Goal: Book appointment/travel/reservation

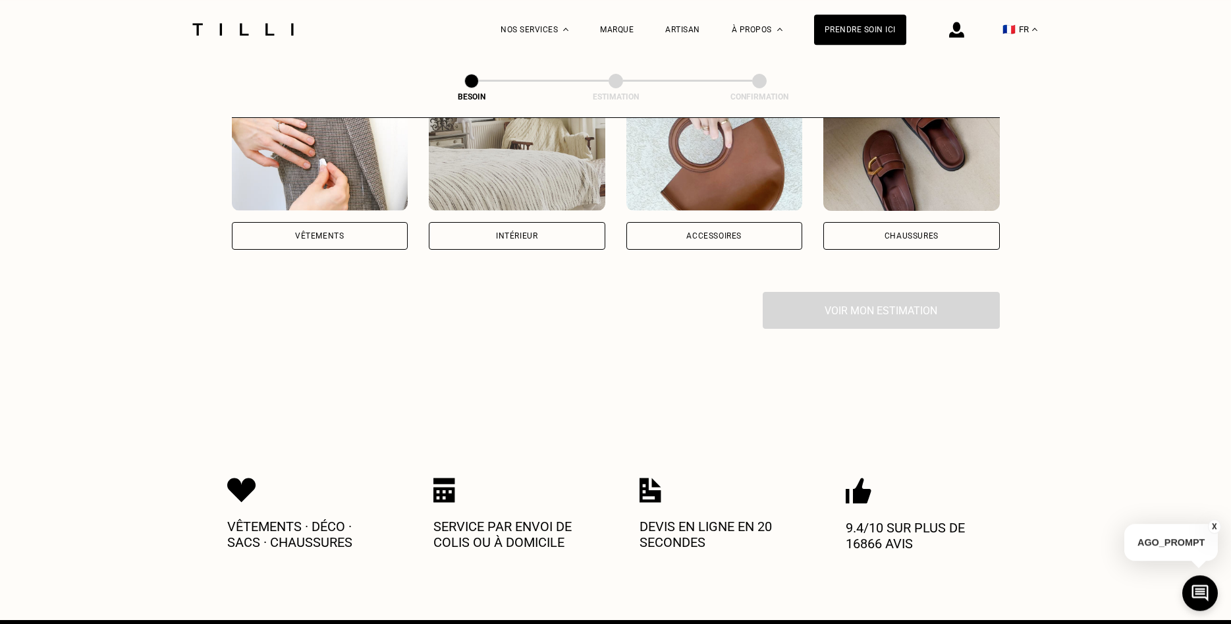
scroll to position [269, 0]
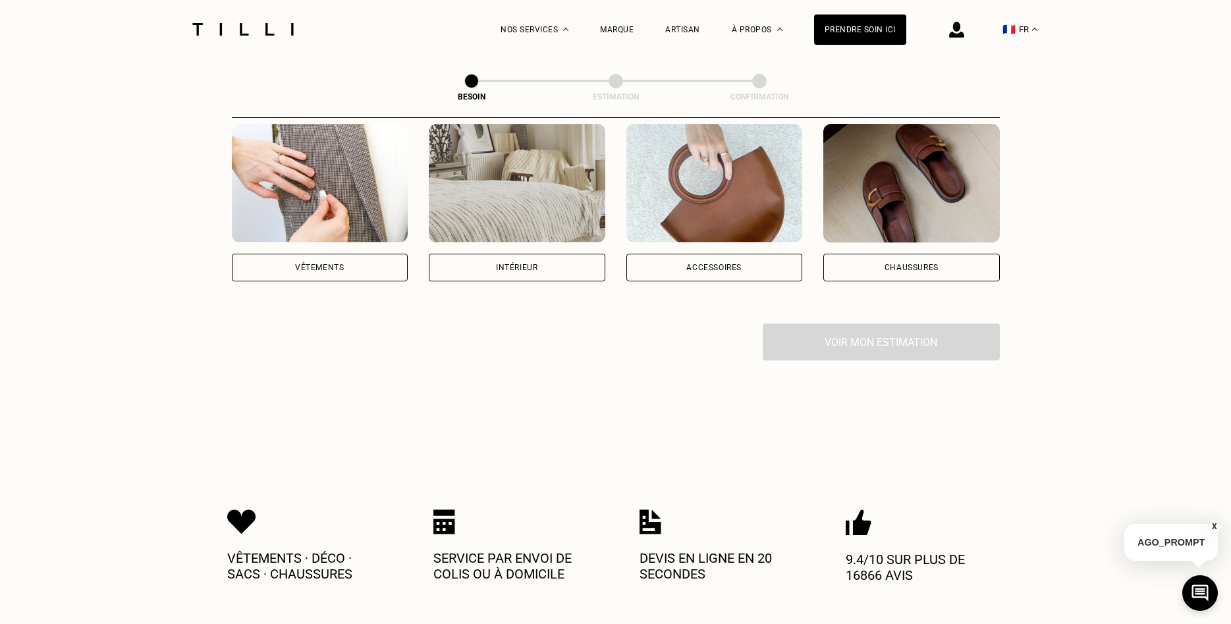
click at [289, 254] on div "Vêtements" at bounding box center [320, 268] width 177 height 28
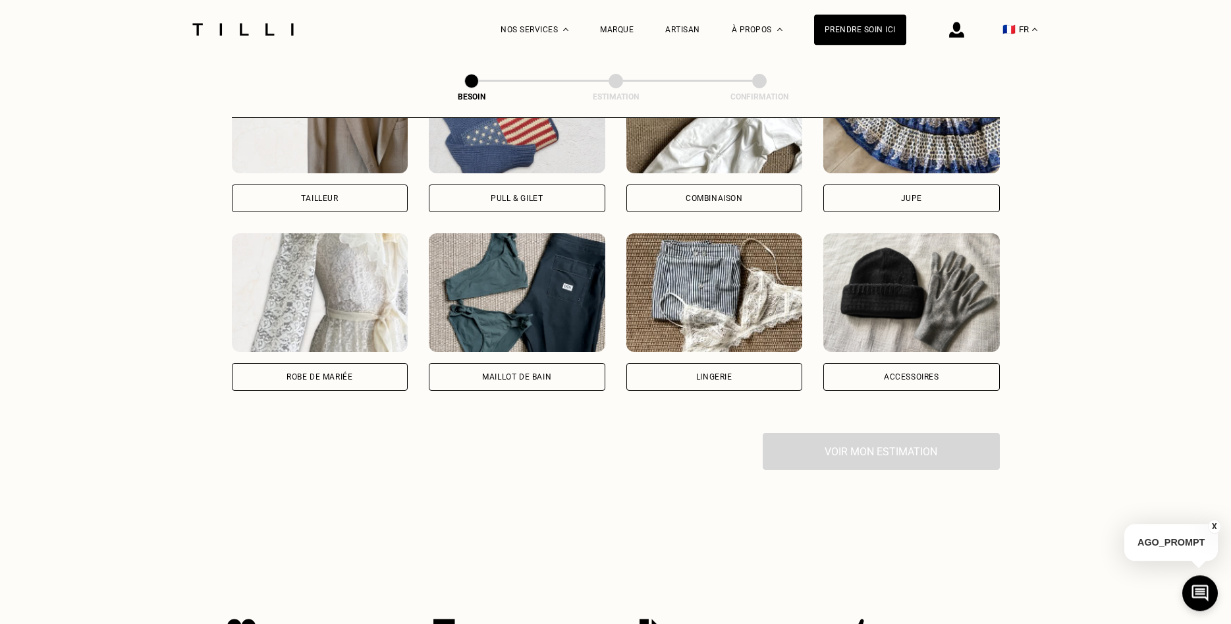
scroll to position [900, 0]
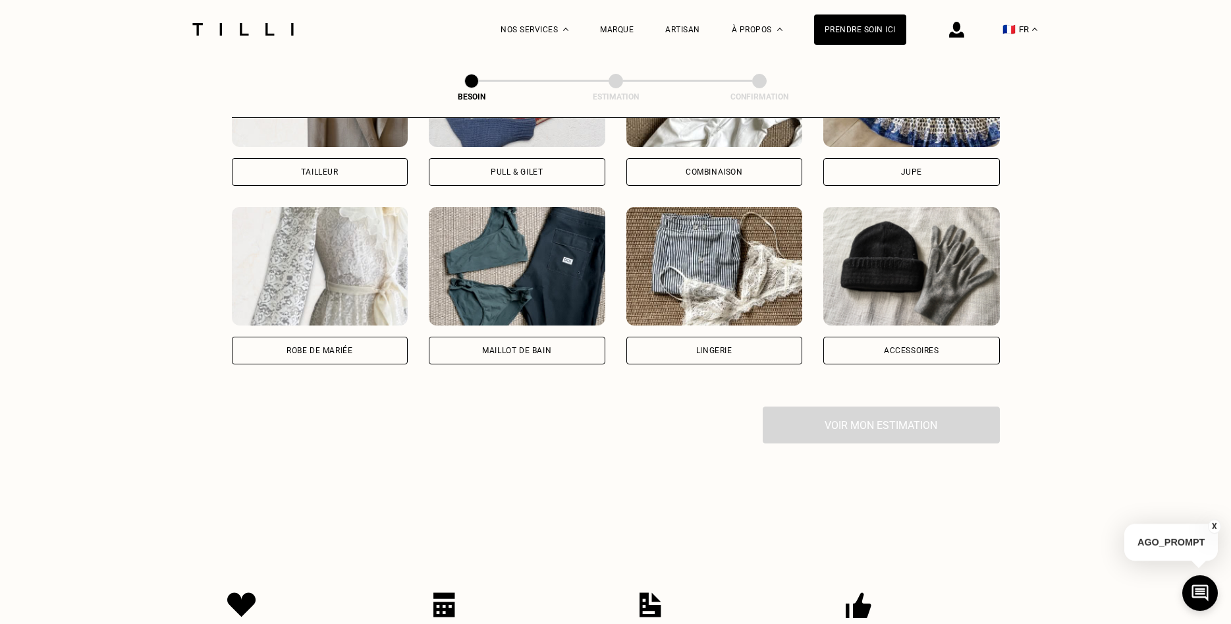
click at [678, 337] on div "Lingerie" at bounding box center [714, 351] width 177 height 28
select select "FR"
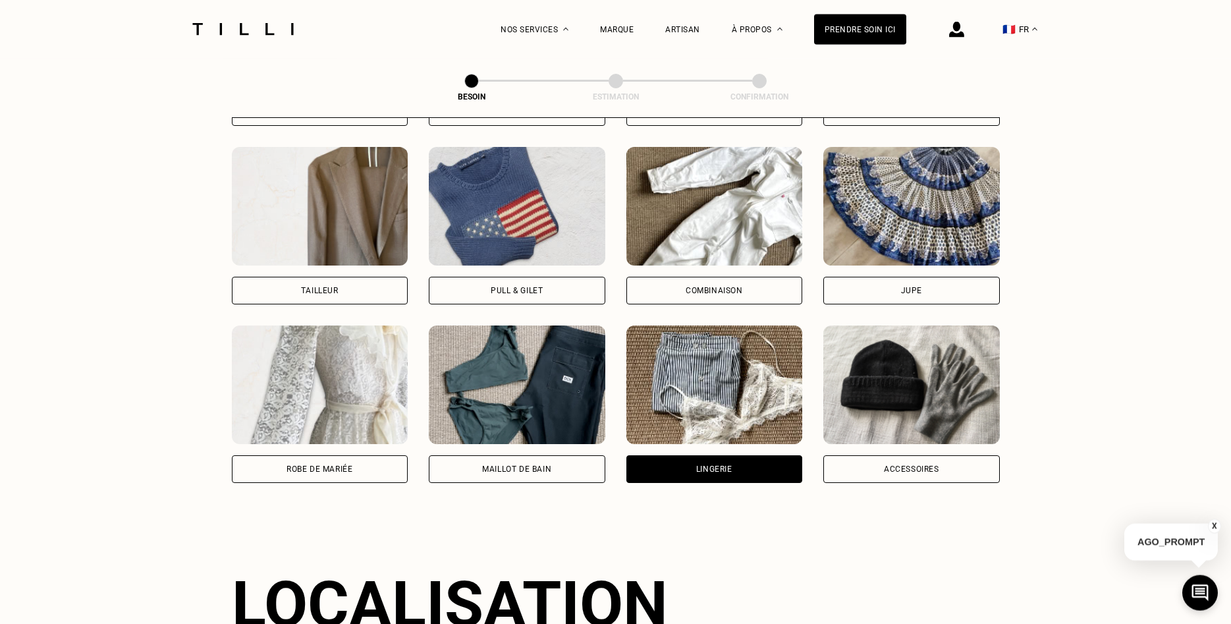
scroll to position [802, 0]
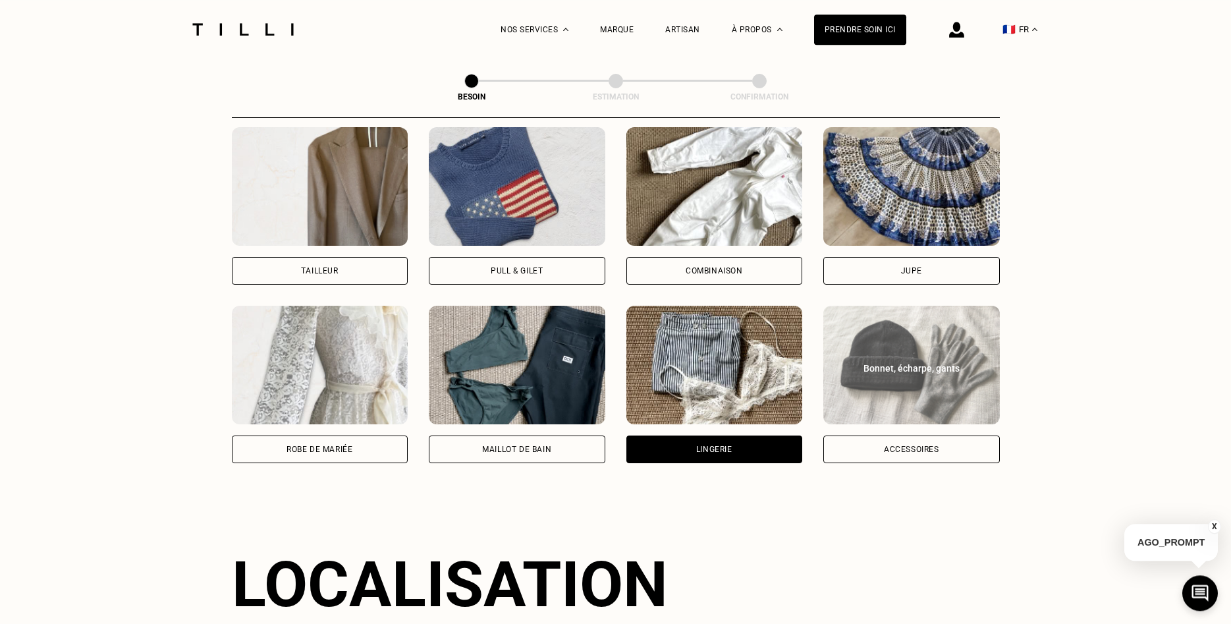
click at [922, 435] on div "Accessoires" at bounding box center [911, 449] width 177 height 28
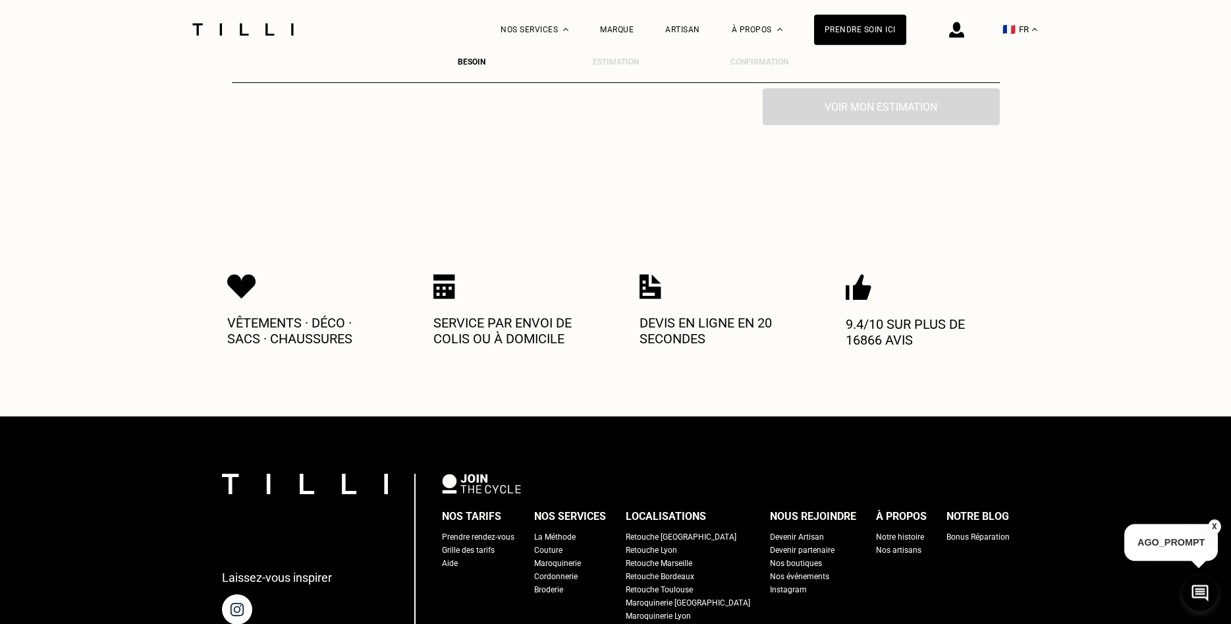
scroll to position [1483, 0]
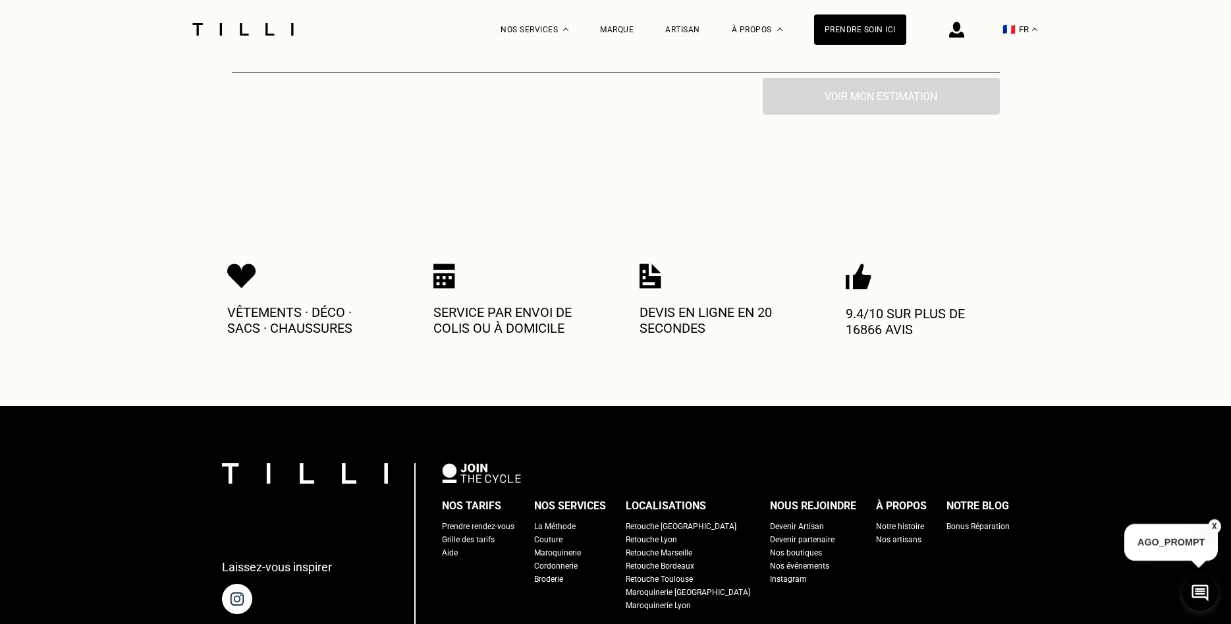
click at [514, 520] on div "Prendre rendez-vous" at bounding box center [478, 526] width 72 height 13
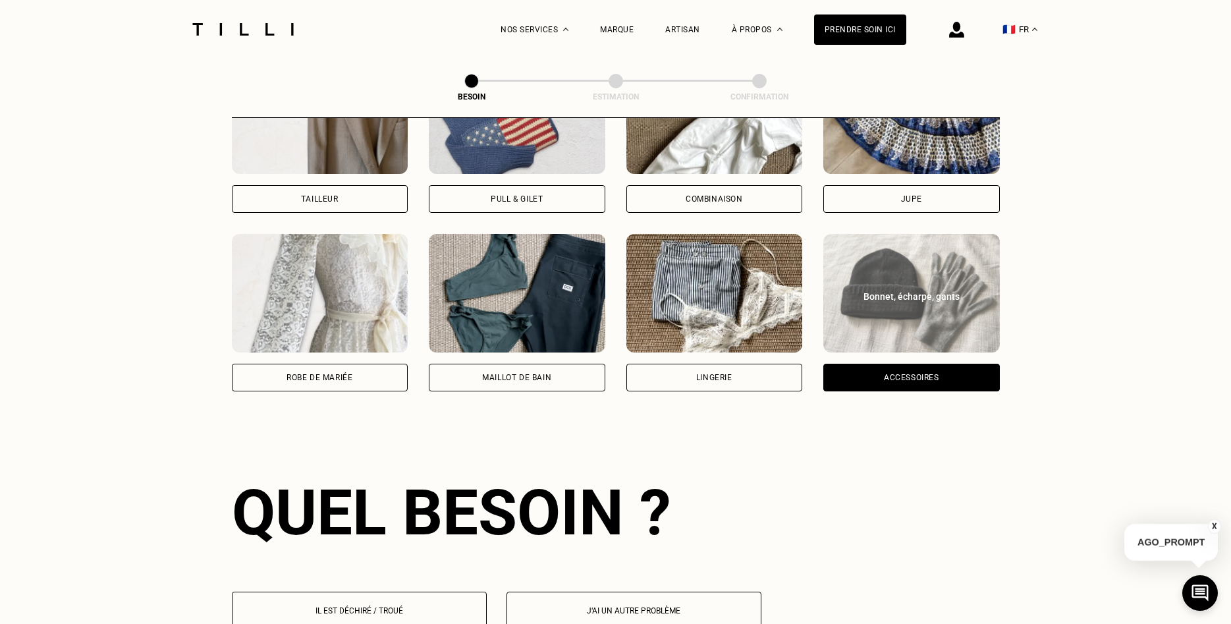
scroll to position [538, 0]
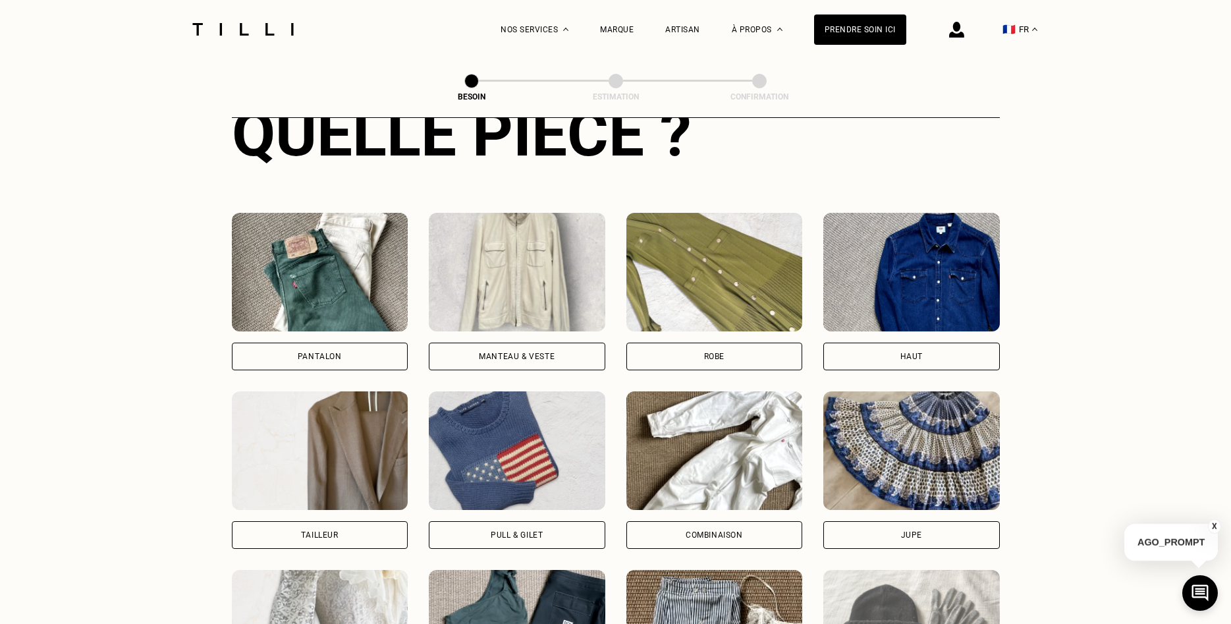
click at [318, 343] on div "Pantalon" at bounding box center [320, 357] width 177 height 28
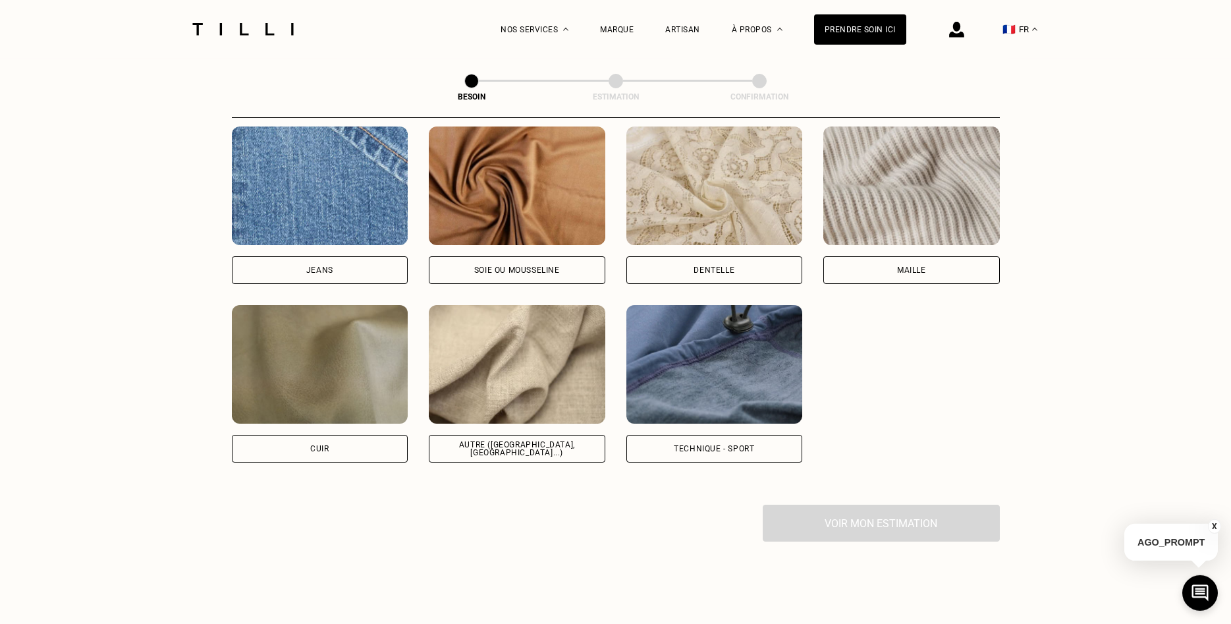
scroll to position [1559, 0]
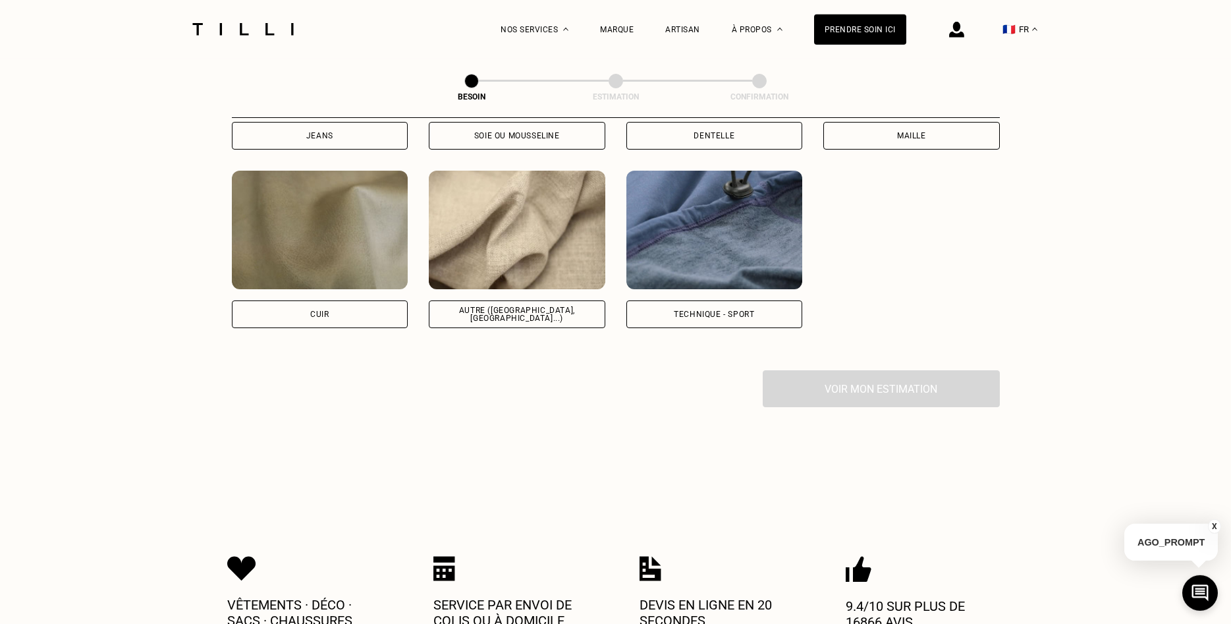
click at [665, 308] on div "Technique - Sport" at bounding box center [714, 314] width 177 height 28
select select "FR"
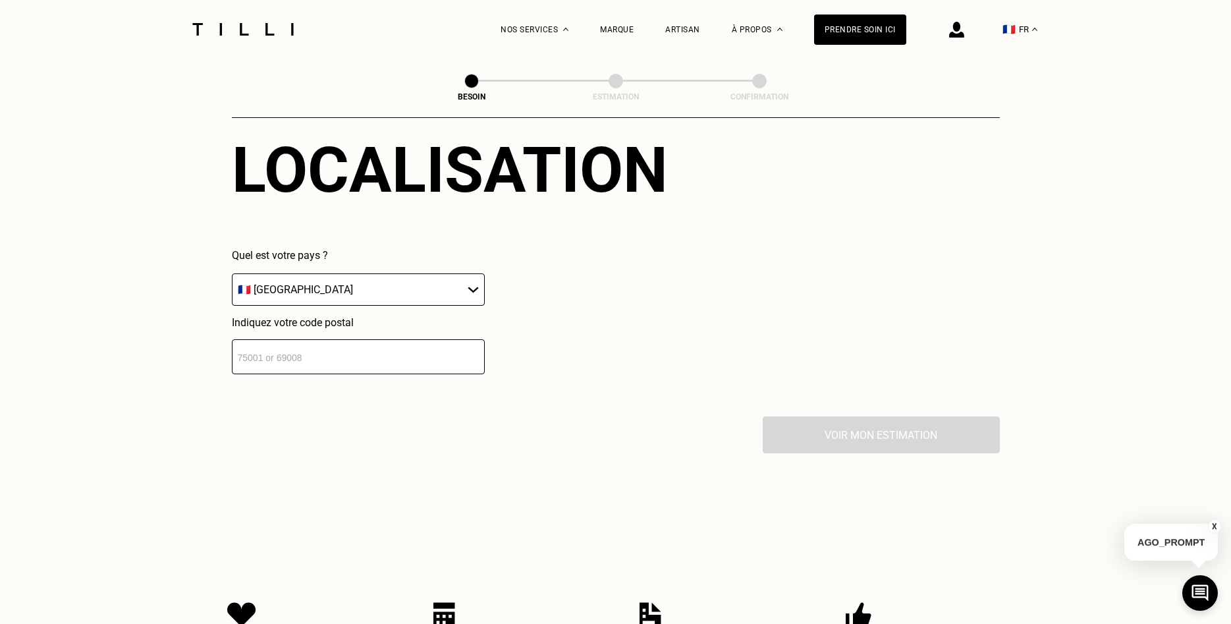
scroll to position [1839, 0]
click at [431, 346] on input "number" at bounding box center [358, 356] width 253 height 35
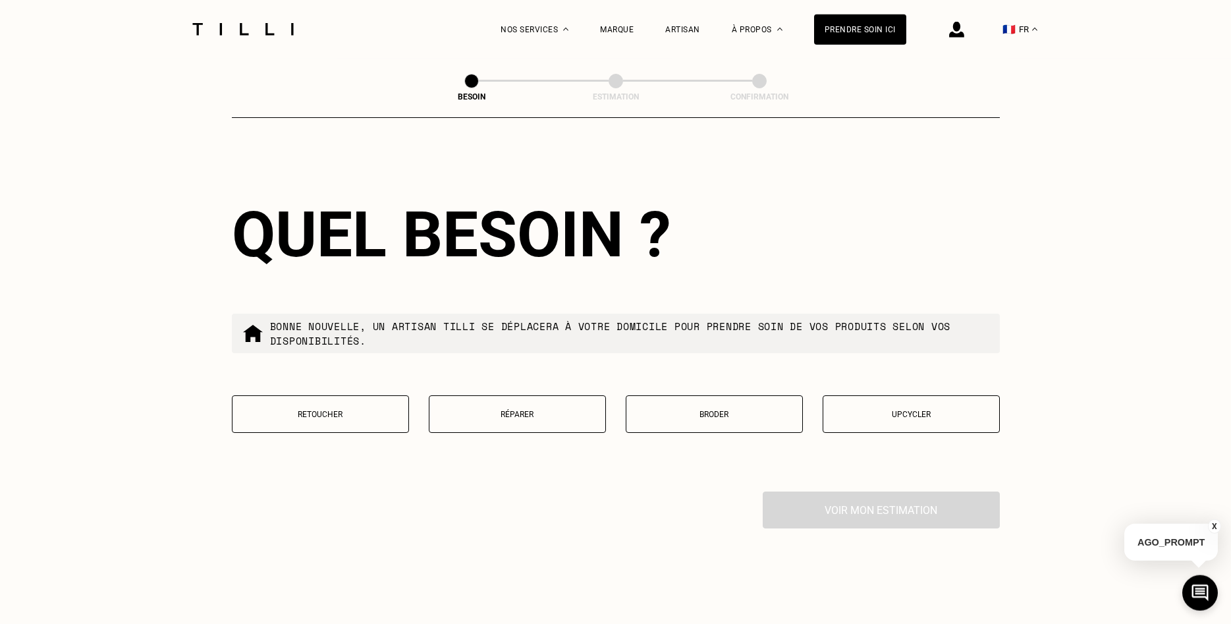
scroll to position [2099, 0]
type input "92160"
click at [356, 413] on button "Retoucher" at bounding box center [320, 414] width 177 height 38
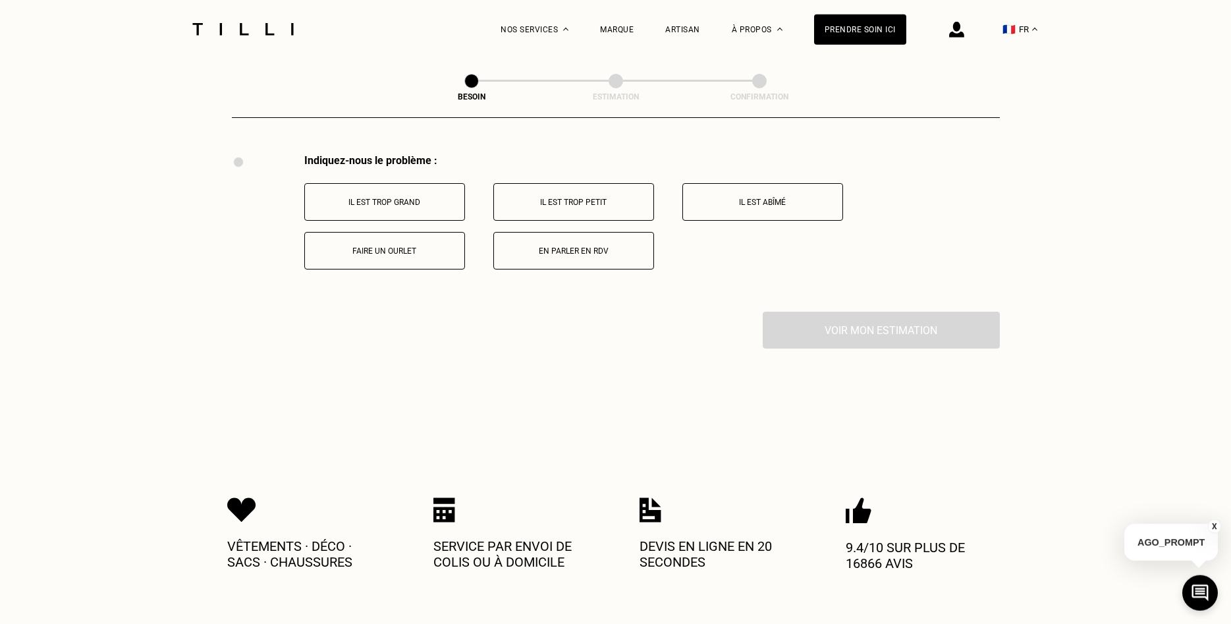
scroll to position [2437, 0]
click at [412, 196] on p "Il est trop grand" at bounding box center [385, 200] width 146 height 9
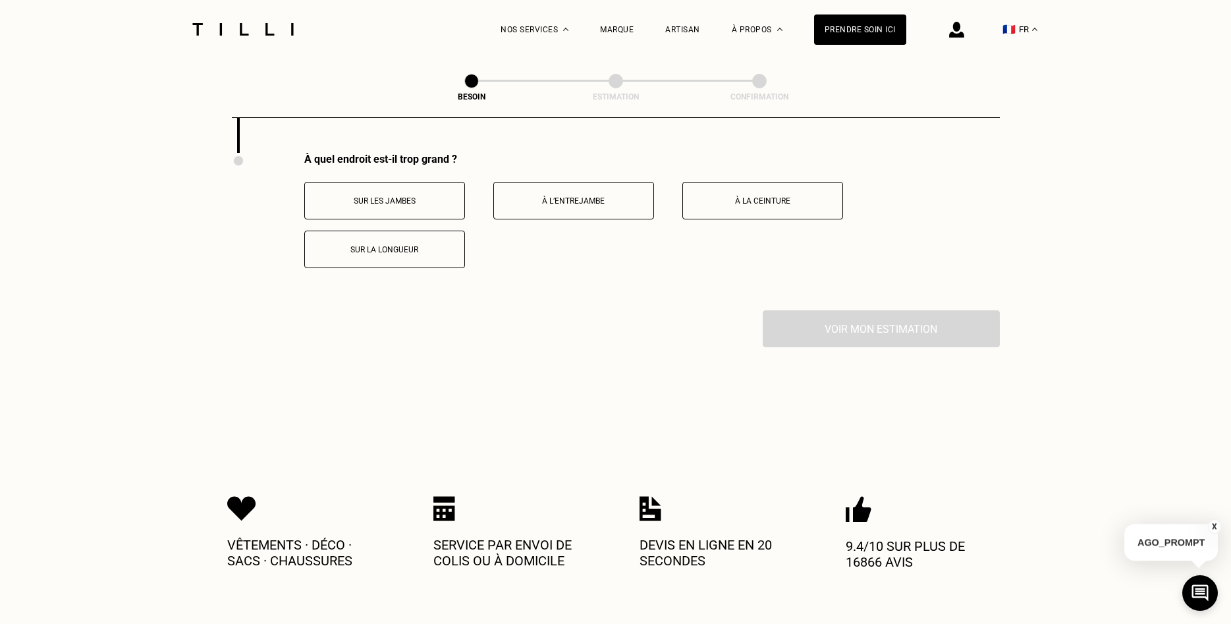
click at [412, 196] on p "Sur les jambes" at bounding box center [385, 200] width 146 height 9
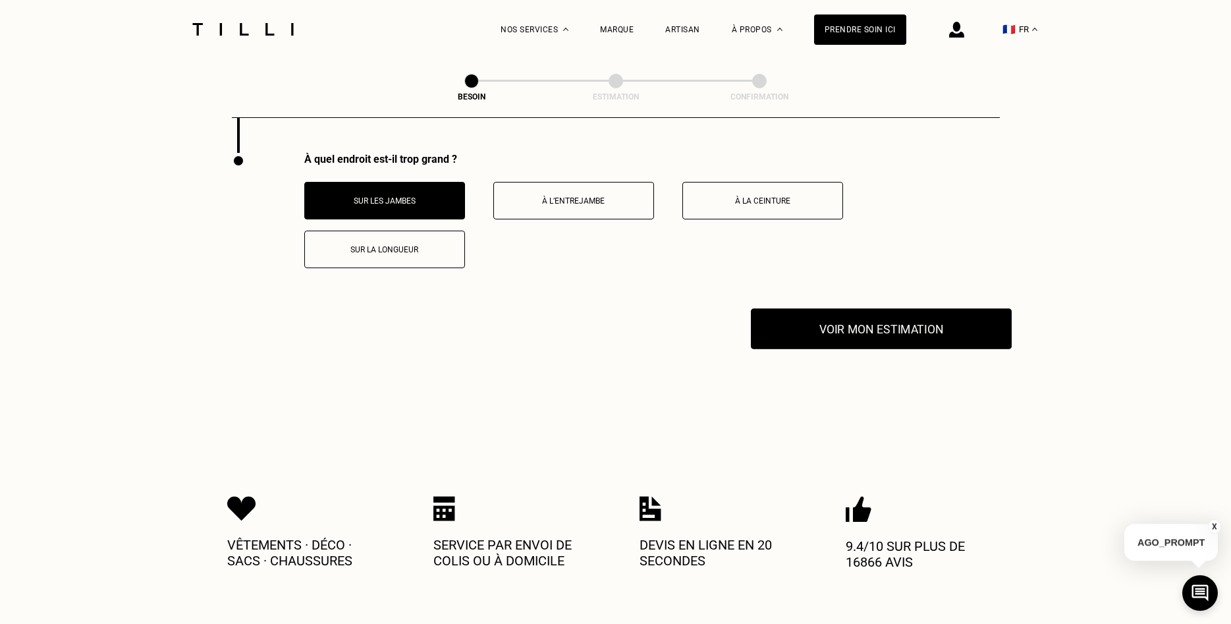
click at [863, 331] on button "Voir mon estimation" at bounding box center [881, 328] width 261 height 41
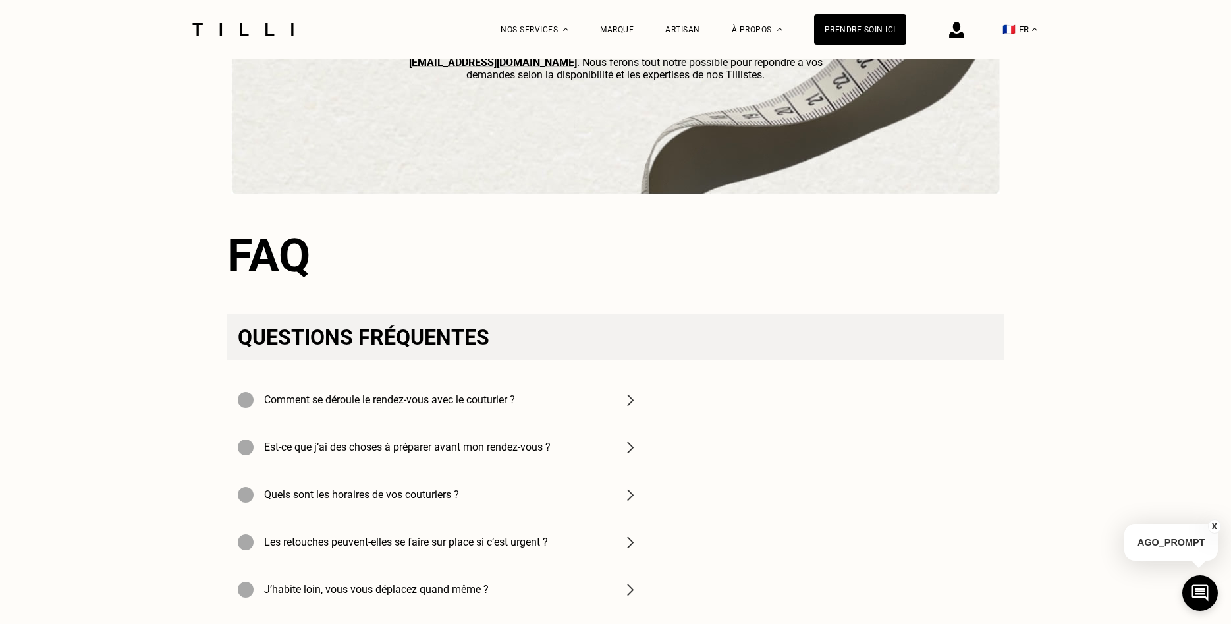
scroll to position [4105, 0]
